Goal: Use online tool/utility: Utilize a website feature to perform a specific function

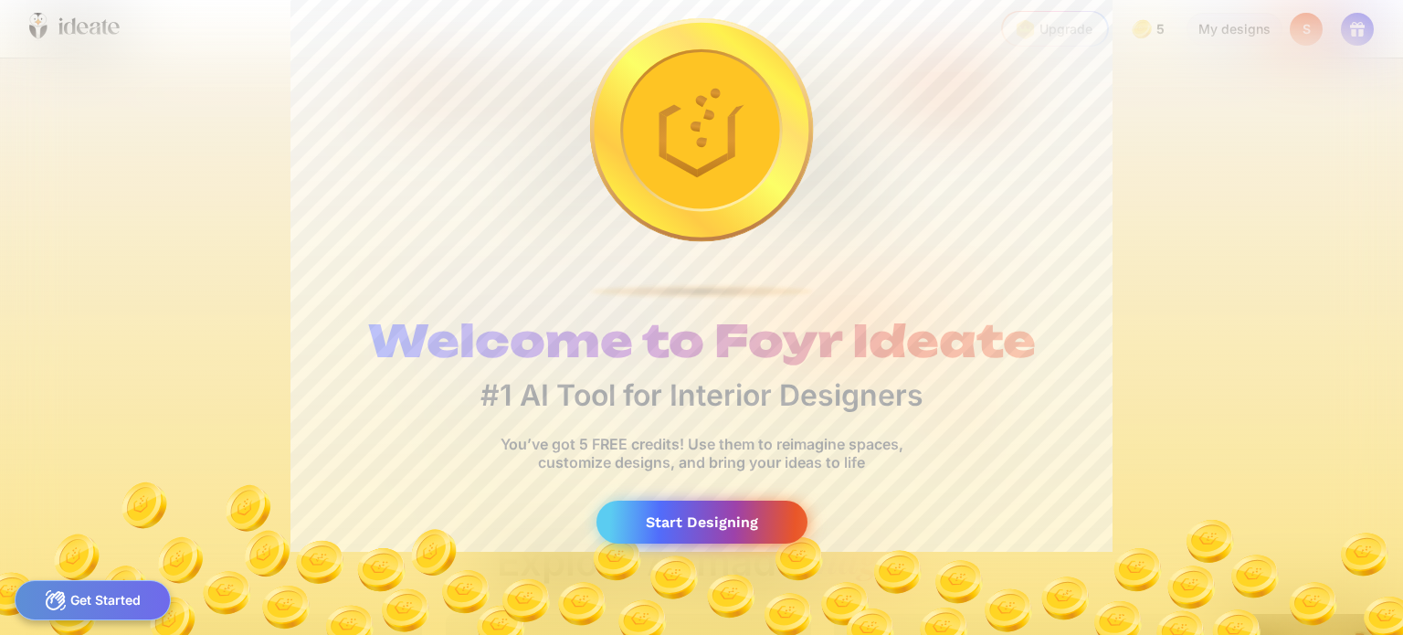
click at [764, 533] on div "Start Designing" at bounding box center [702, 522] width 211 height 43
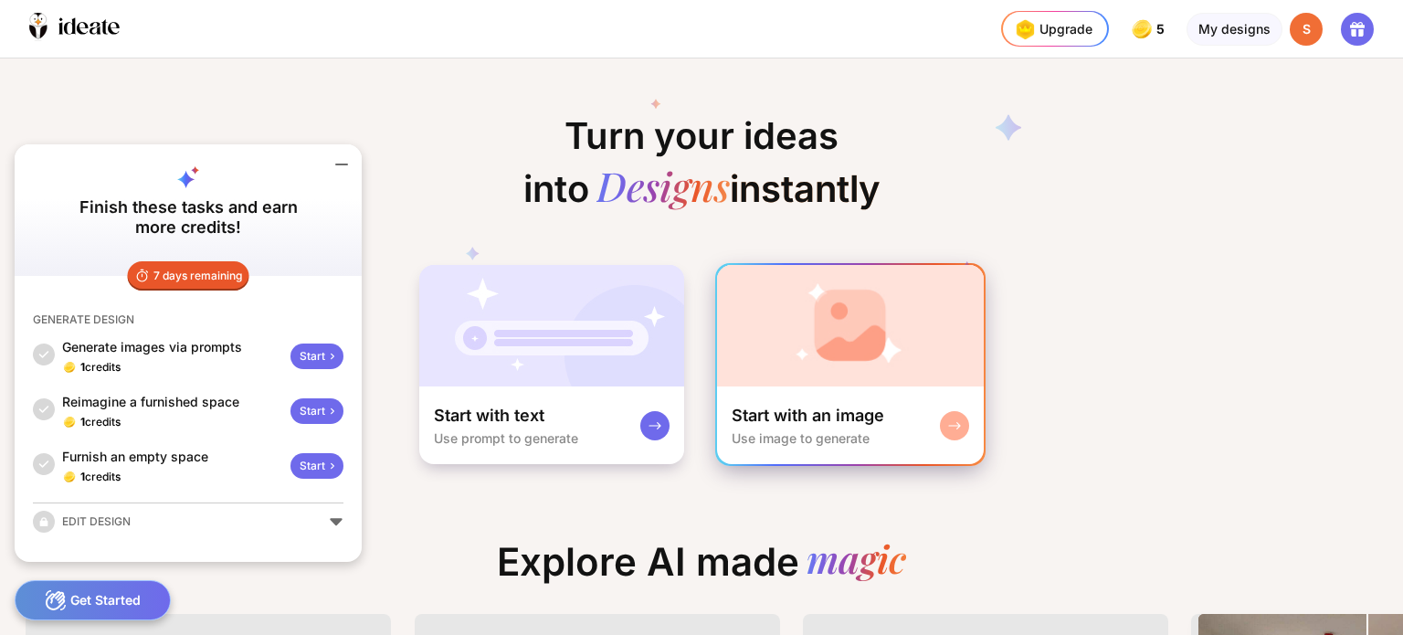
click at [798, 421] on div "Start with an image" at bounding box center [808, 416] width 153 height 22
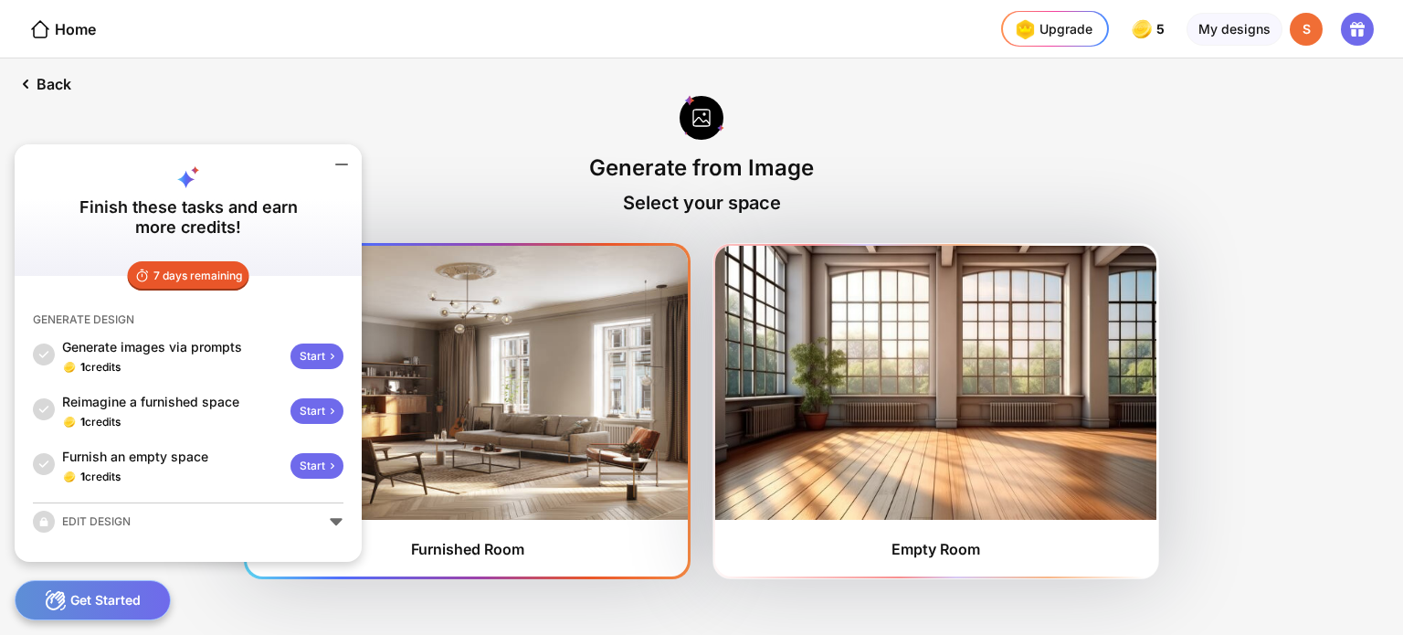
click at [513, 441] on img at bounding box center [467, 383] width 441 height 274
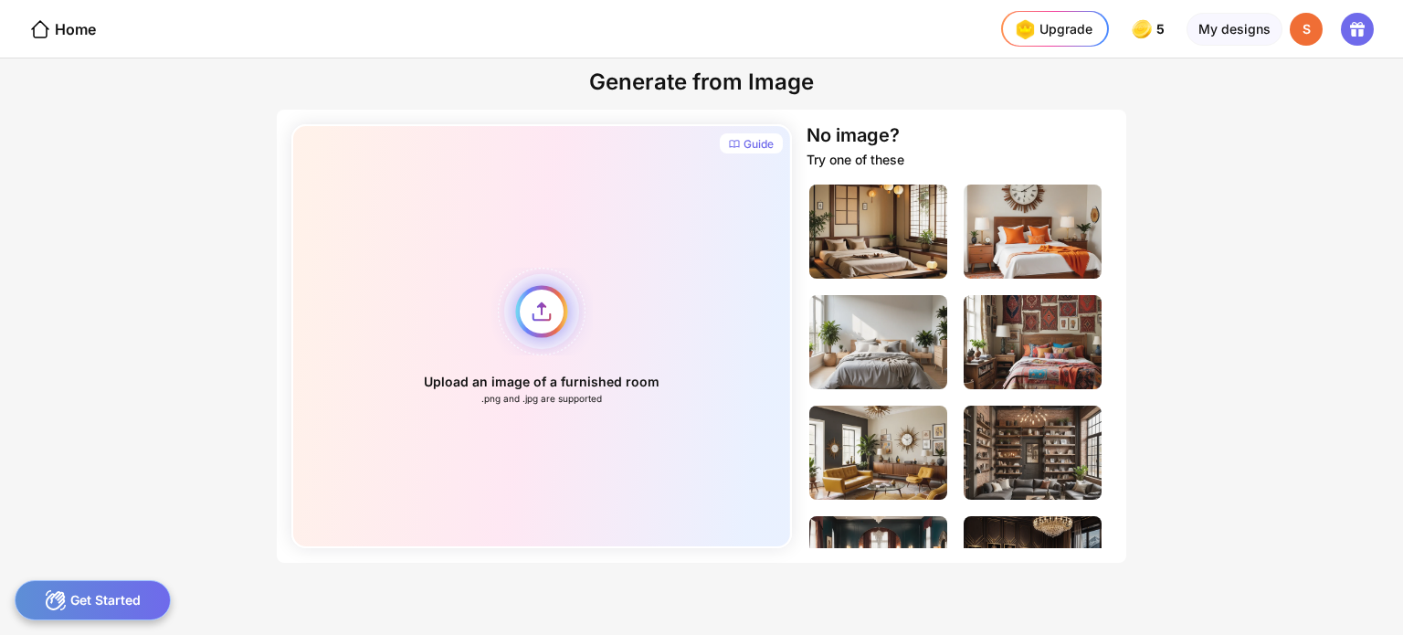
click at [532, 323] on div "Upload an image of a furnished room .png and .jpg are supported" at bounding box center [541, 336] width 501 height 424
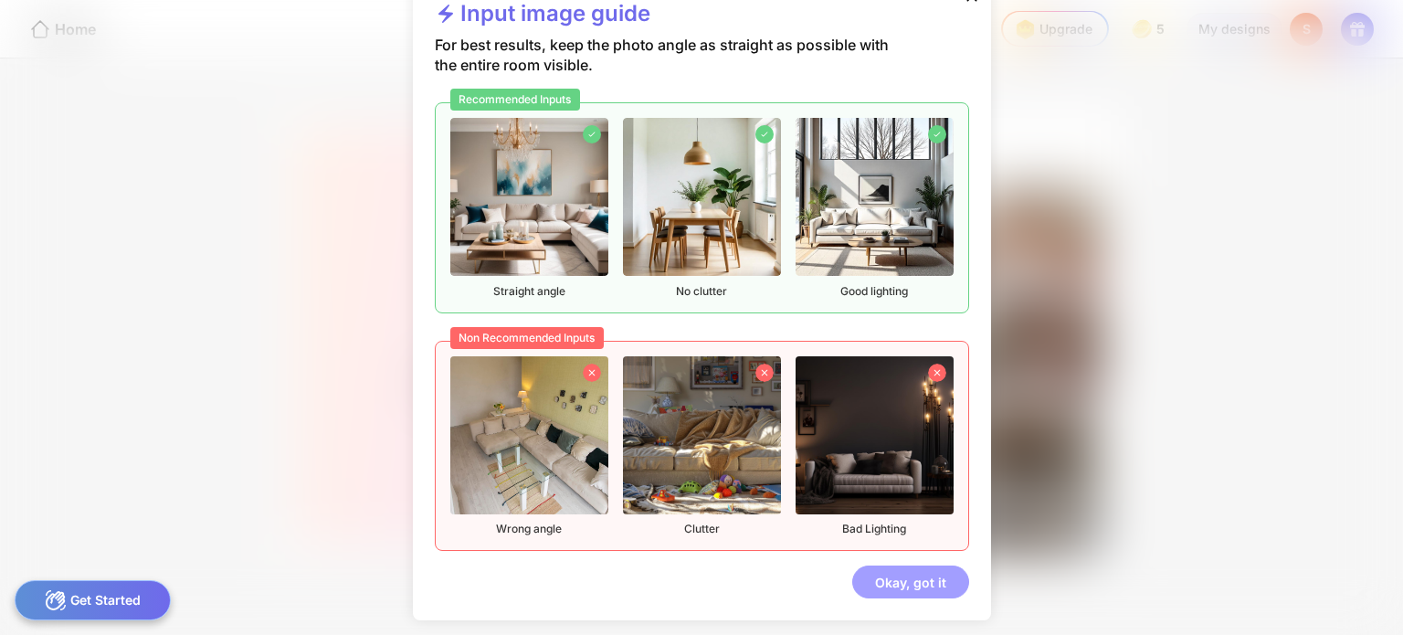
click at [879, 583] on div "Okay, got it" at bounding box center [910, 581] width 117 height 33
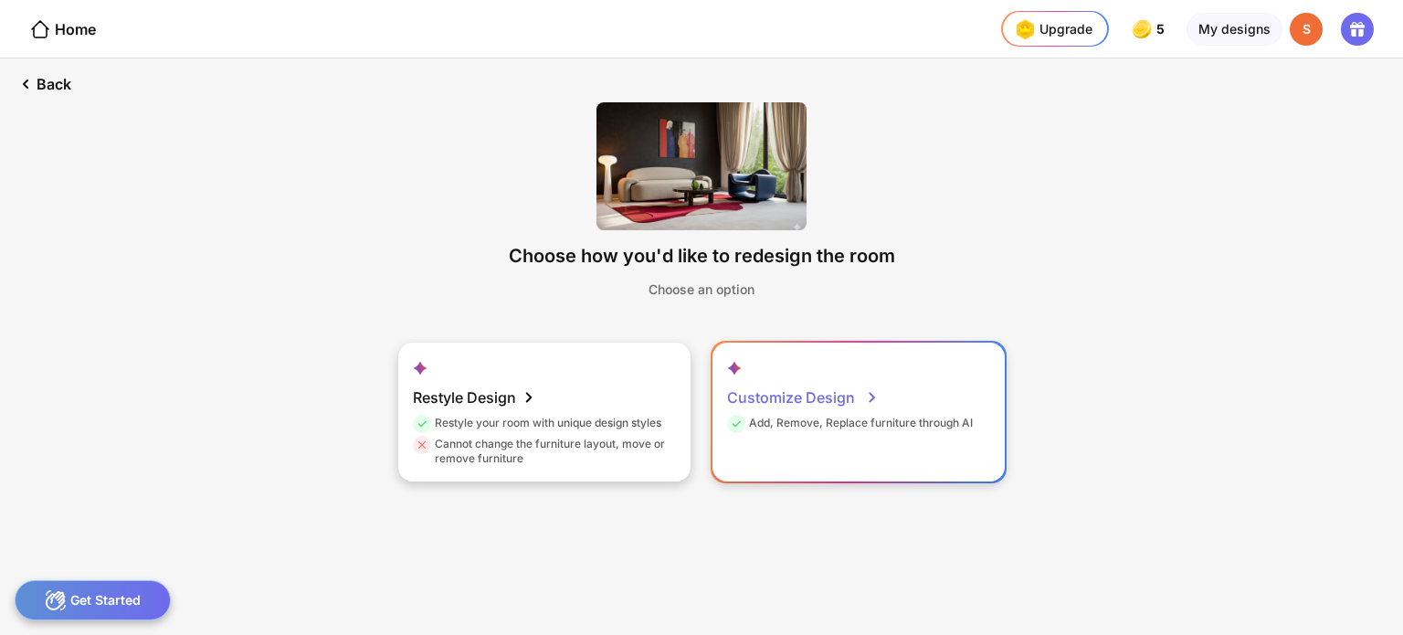
click at [791, 442] on div "Customize Design Add, Remove, Replace furniture through AI" at bounding box center [859, 412] width 292 height 139
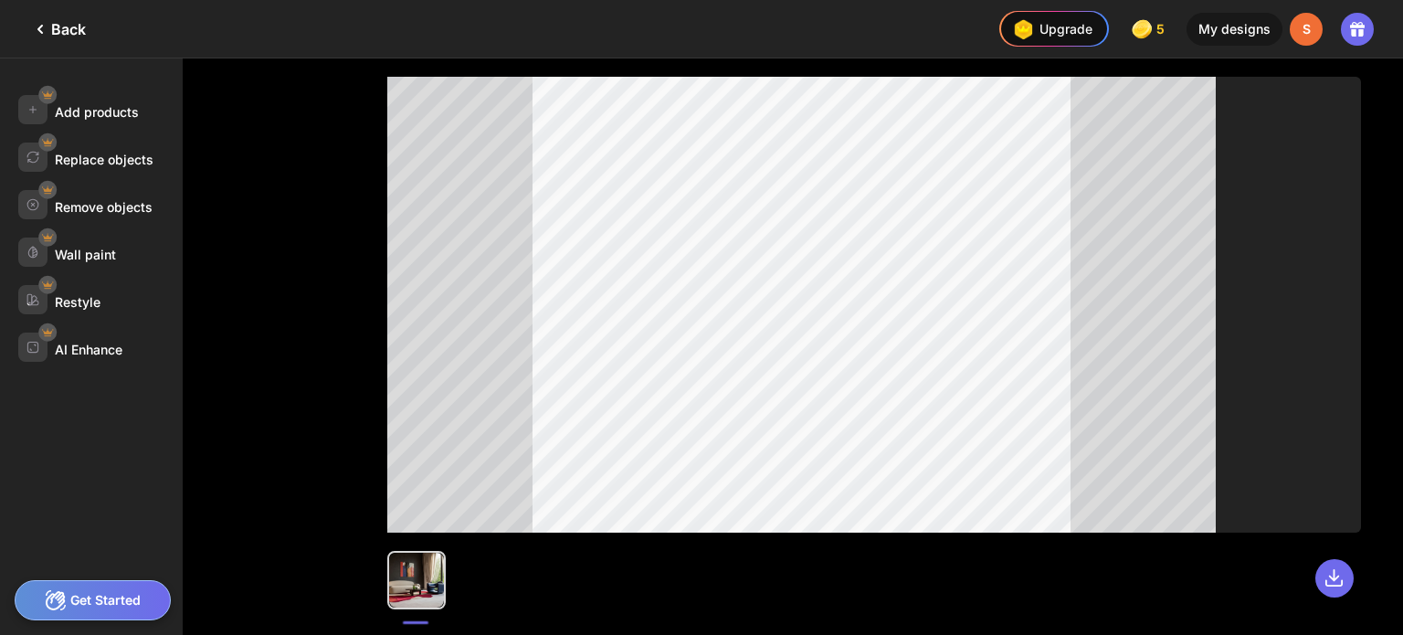
click at [756, 560] on div at bounding box center [874, 571] width 974 height 77
